Goal: Task Accomplishment & Management: Complete application form

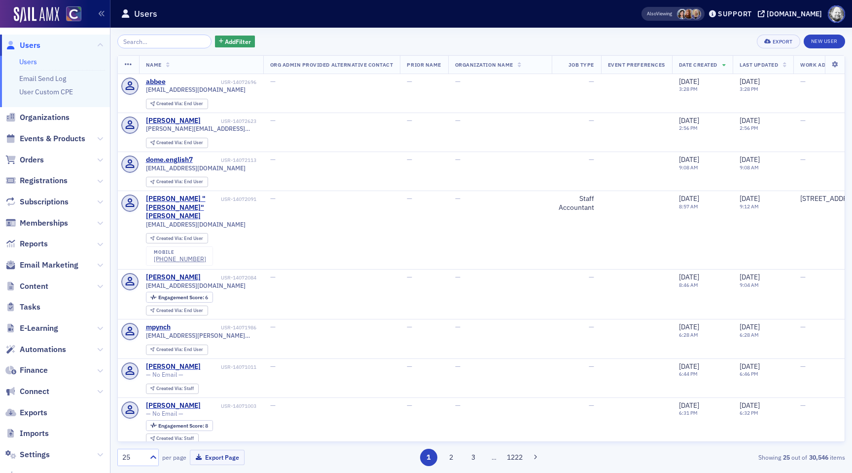
click at [145, 47] on input "search" at bounding box center [164, 42] width 94 height 14
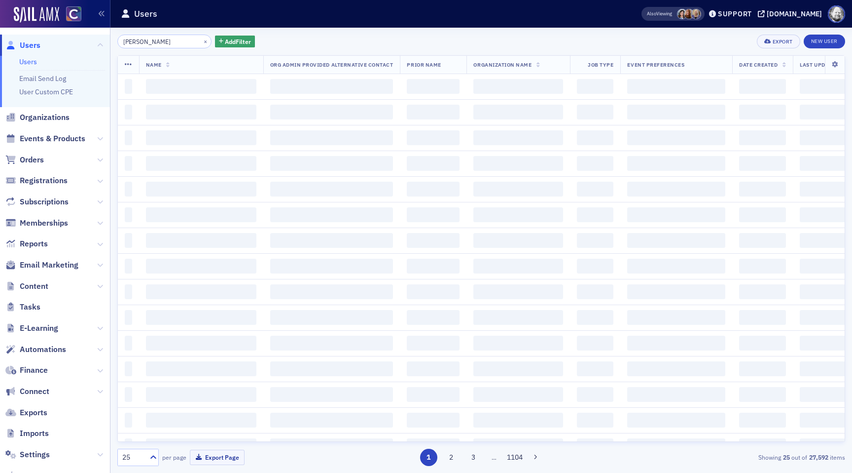
type input "[PERSON_NAME]"
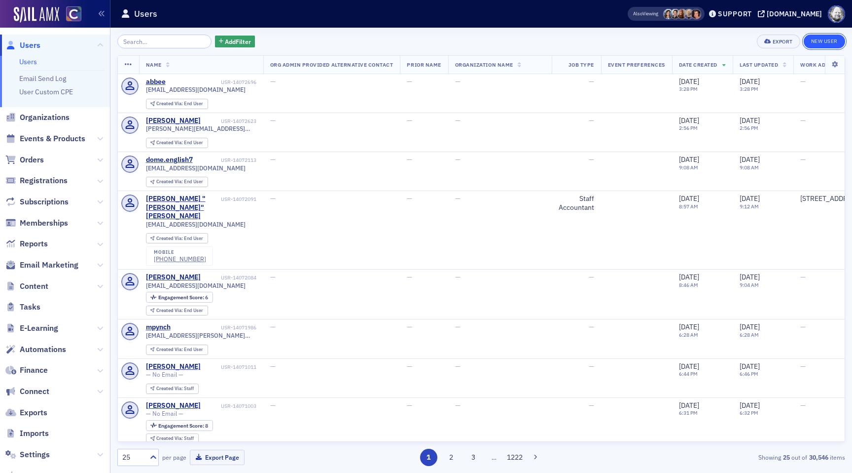
click at [816, 45] on link "New User" at bounding box center [824, 42] width 41 height 14
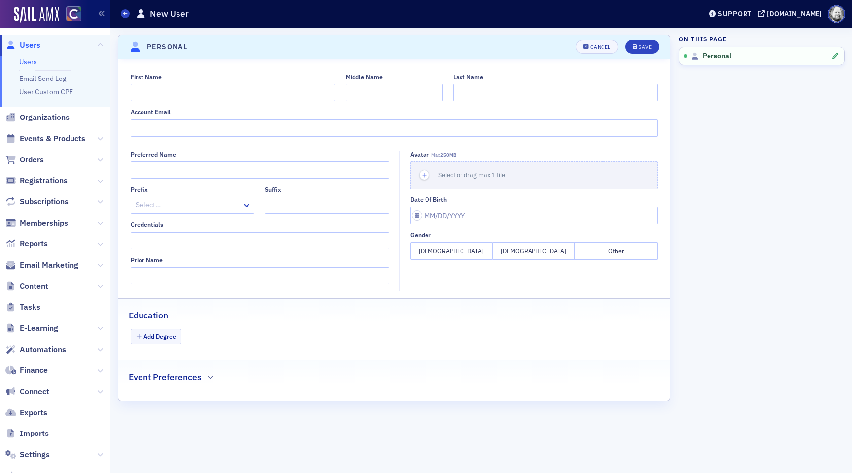
click at [238, 96] on input "First Name" at bounding box center [233, 92] width 205 height 17
type input "Crystal"
type input "Adams"
paste input "Client Staff IT Onboarding"
type input "Client Staff IT Onboarding"
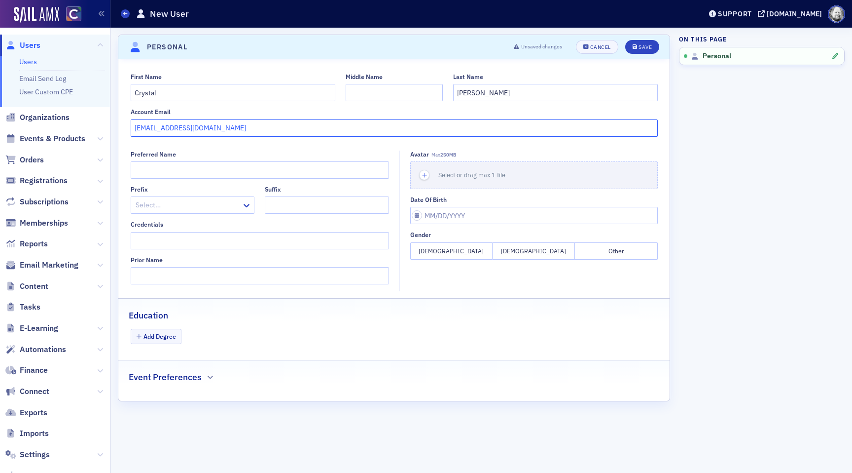
type input "crystal@cocpa.org"
click at [649, 39] on header "Personal Unsaved changes Cancel Save" at bounding box center [393, 47] width 551 height 24
click at [649, 44] on div "Save" at bounding box center [645, 46] width 13 height 5
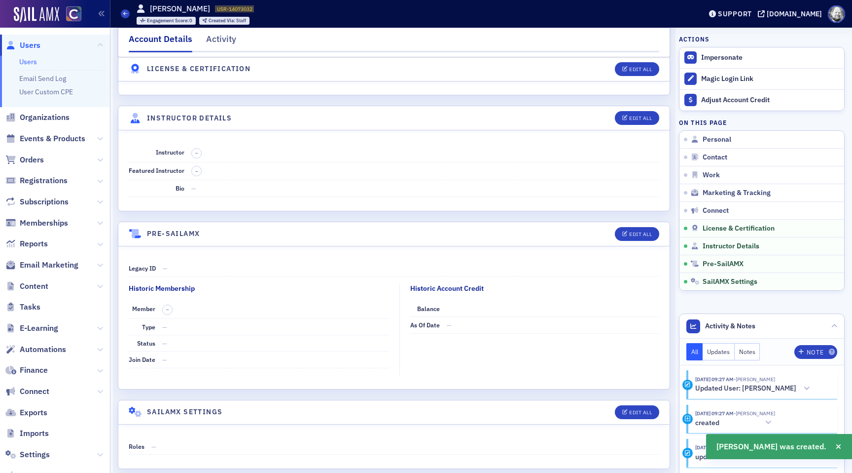
scroll to position [1759, 0]
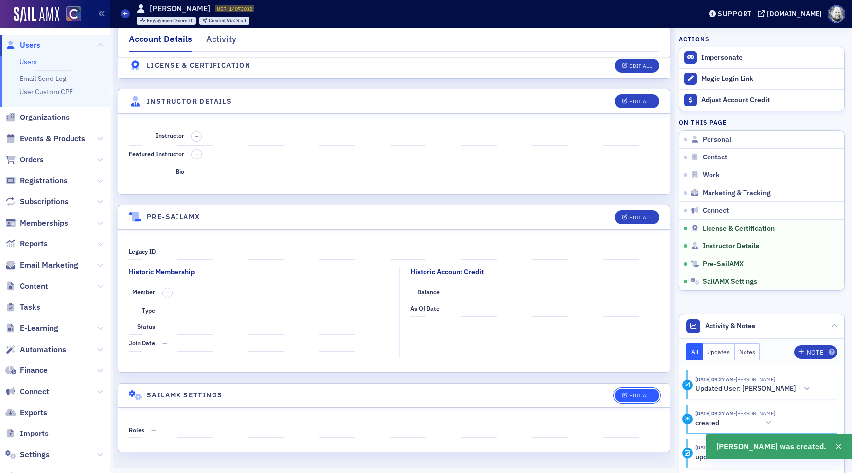
click at [641, 394] on div "Edit All" at bounding box center [640, 395] width 23 height 5
select select "US"
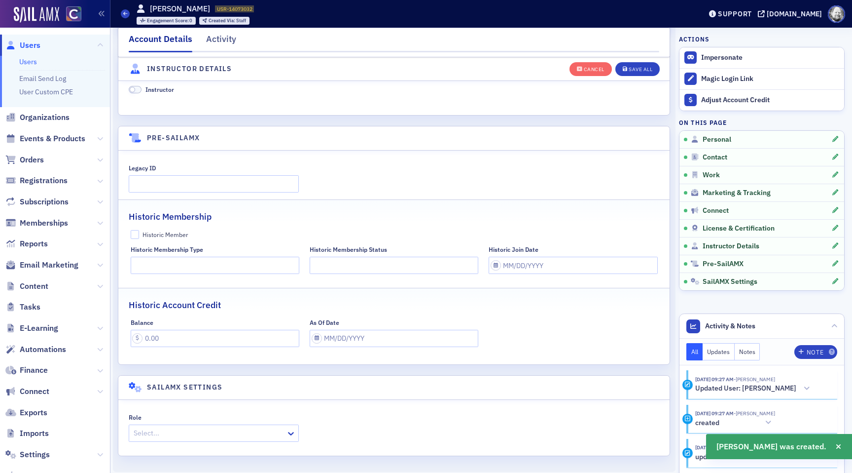
scroll to position [1996, 0]
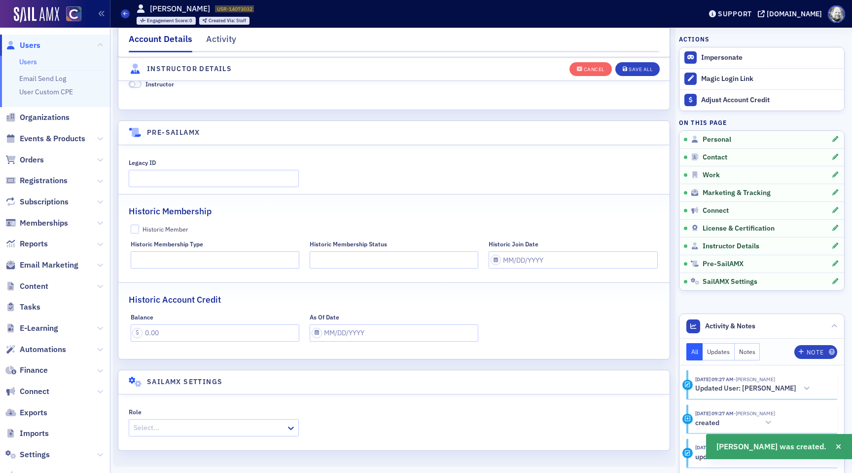
click at [186, 418] on div "Role Select..." at bounding box center [214, 422] width 170 height 28
click at [186, 426] on div at bounding box center [209, 427] width 152 height 12
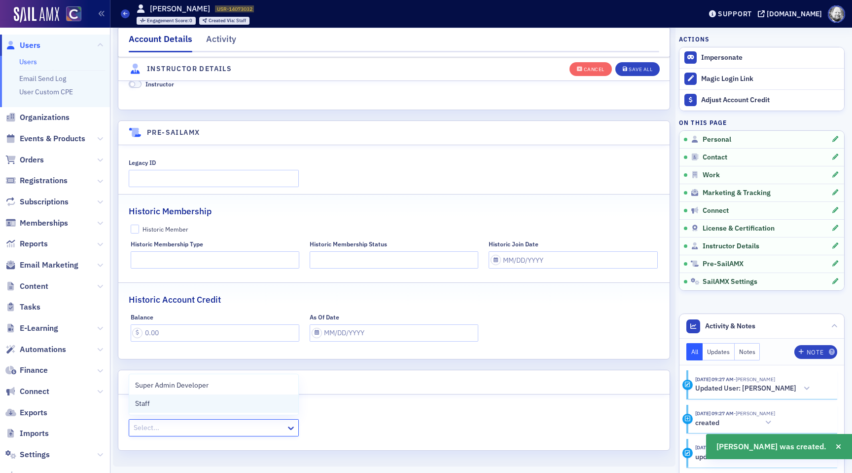
click at [183, 403] on div "Staff" at bounding box center [213, 403] width 157 height 10
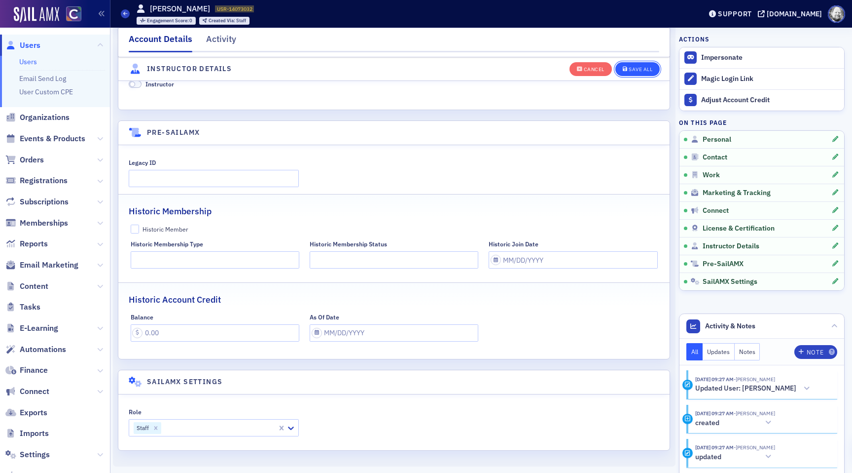
click at [638, 70] on div "Save All" at bounding box center [641, 69] width 24 height 5
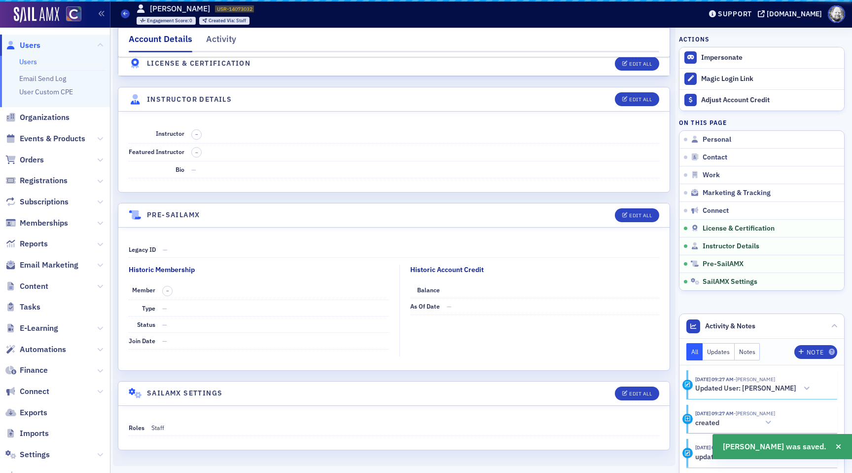
scroll to position [1759, 0]
